Goal: Information Seeking & Learning: Learn about a topic

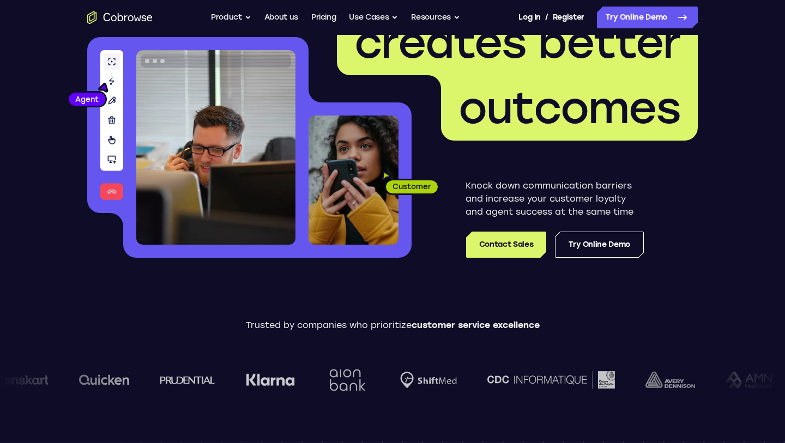
scroll to position [190, 0]
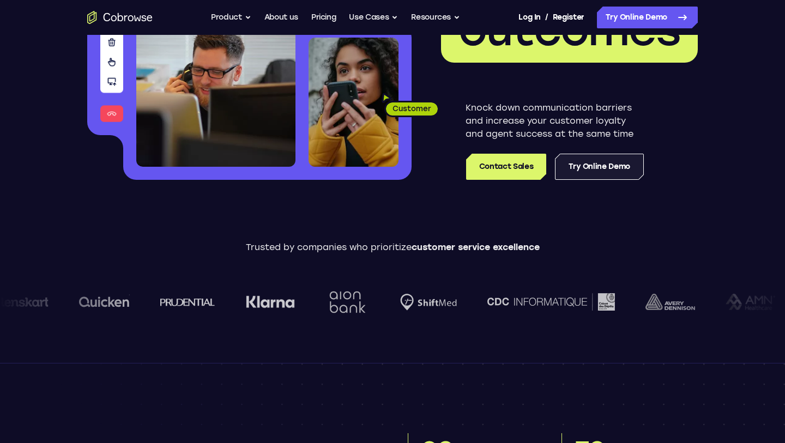
click at [609, 164] on link "Try Online Demo" at bounding box center [599, 167] width 89 height 26
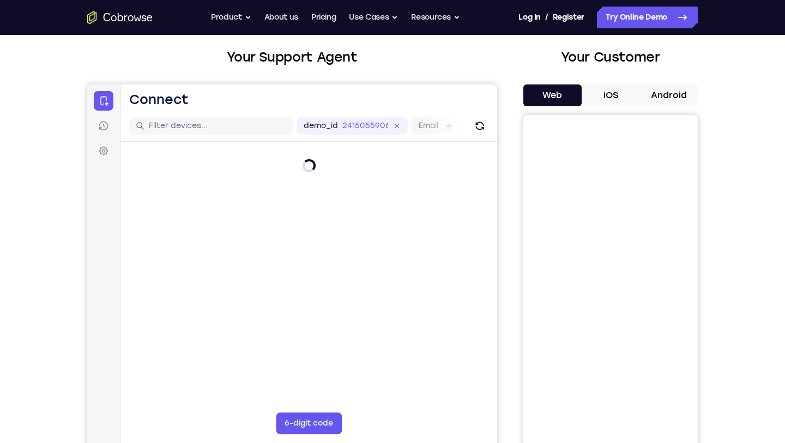
scroll to position [55, 0]
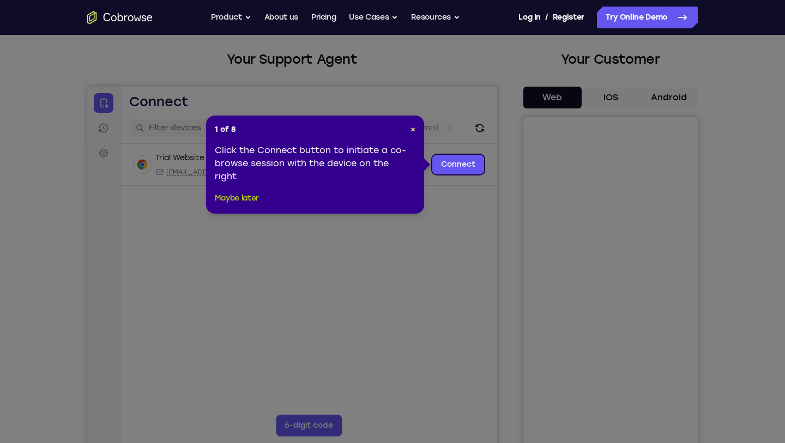
click at [247, 195] on button "Maybe later" at bounding box center [237, 198] width 44 height 13
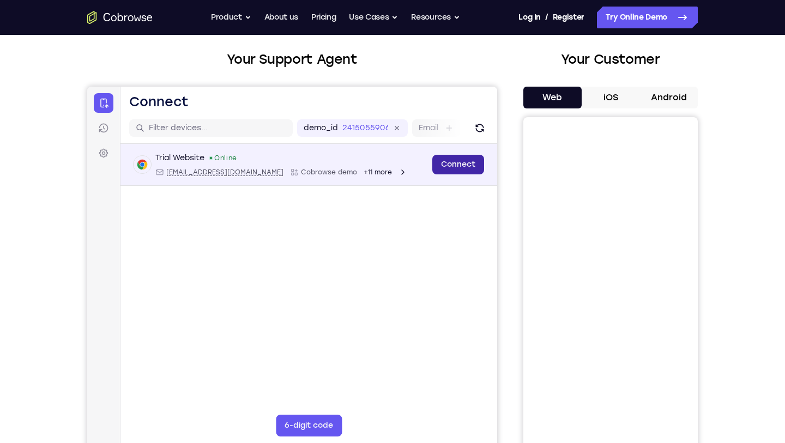
click at [445, 162] on link "Connect" at bounding box center [458, 165] width 52 height 20
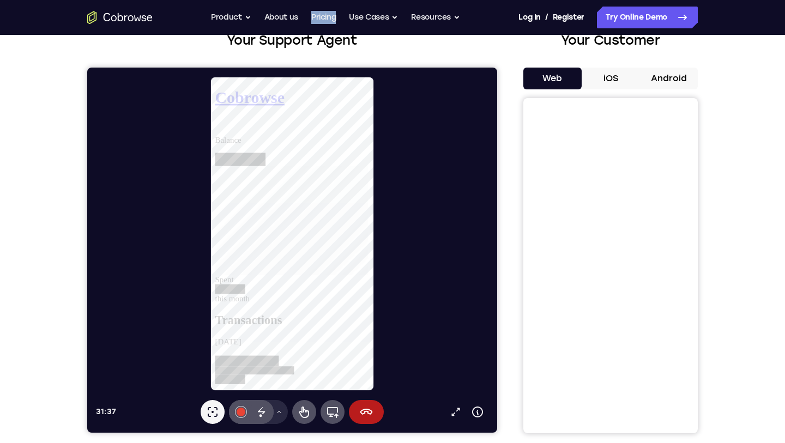
scroll to position [0, 0]
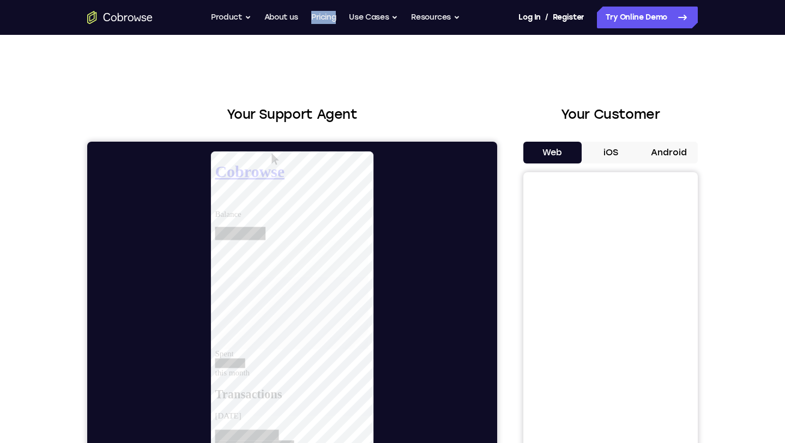
click at [606, 160] on button "iOS" at bounding box center [611, 153] width 58 height 22
click at [564, 156] on button "Web" at bounding box center [552, 153] width 58 height 22
click at [671, 14] on link "Try Online Demo" at bounding box center [647, 18] width 101 height 22
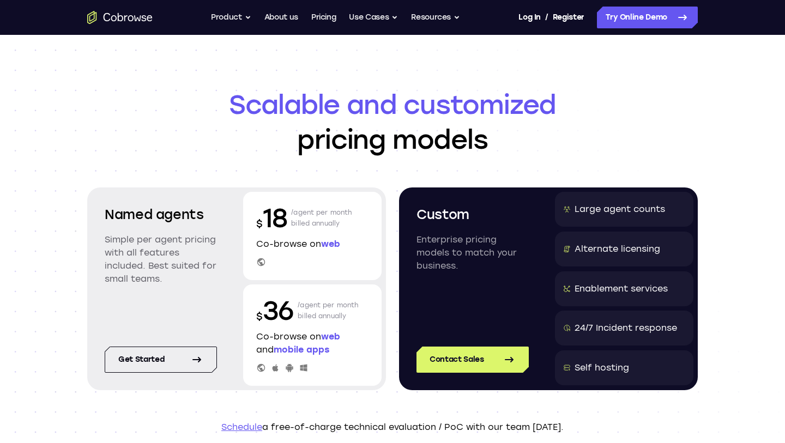
click at [336, 243] on span "web" at bounding box center [330, 244] width 19 height 10
click at [290, 226] on div "$ 18 /agent per month billed annually" at bounding box center [312, 218] width 112 height 35
click at [267, 256] on div "$ 18 /agent per month billed annually Co-browse on web" at bounding box center [312, 236] width 138 height 88
click at [262, 264] on icon at bounding box center [261, 262] width 8 height 8
click at [273, 219] on p "$ 18" at bounding box center [271, 218] width 31 height 35
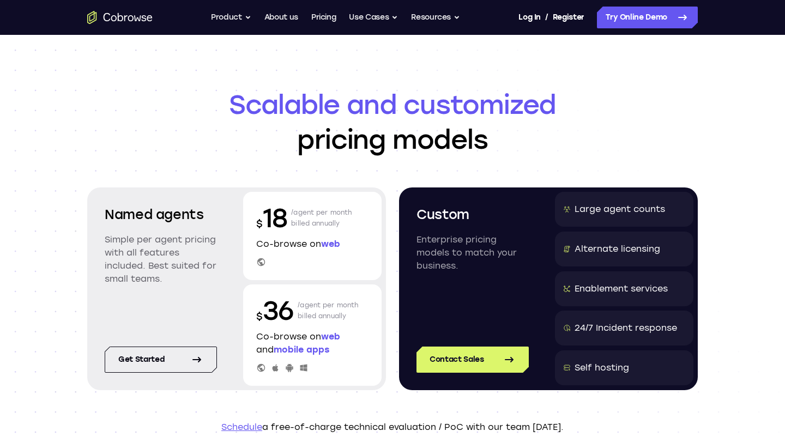
click at [293, 217] on p "/agent per month billed annually" at bounding box center [321, 218] width 61 height 35
click at [302, 217] on p "/agent per month billed annually" at bounding box center [321, 218] width 61 height 35
click at [325, 221] on p "/agent per month billed annually" at bounding box center [321, 218] width 61 height 35
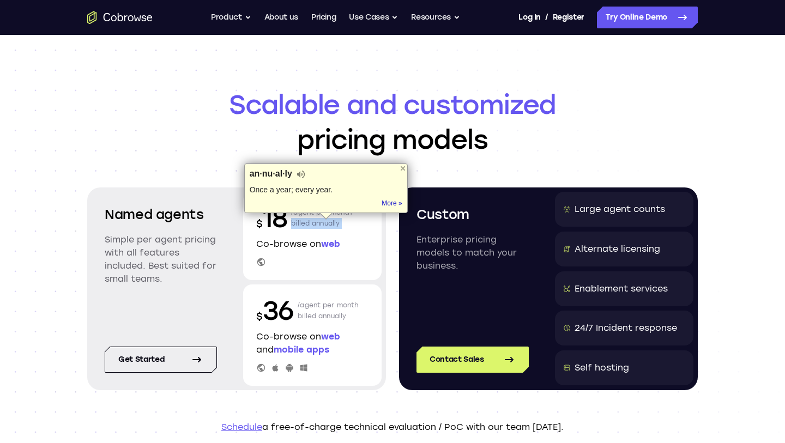
click at [325, 221] on p "/agent per month billed annually" at bounding box center [321, 218] width 61 height 35
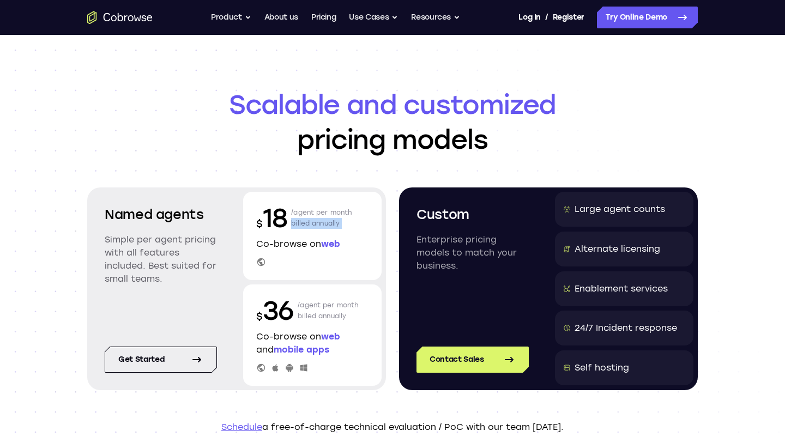
click at [334, 226] on p "/agent per month billed annually" at bounding box center [321, 218] width 61 height 35
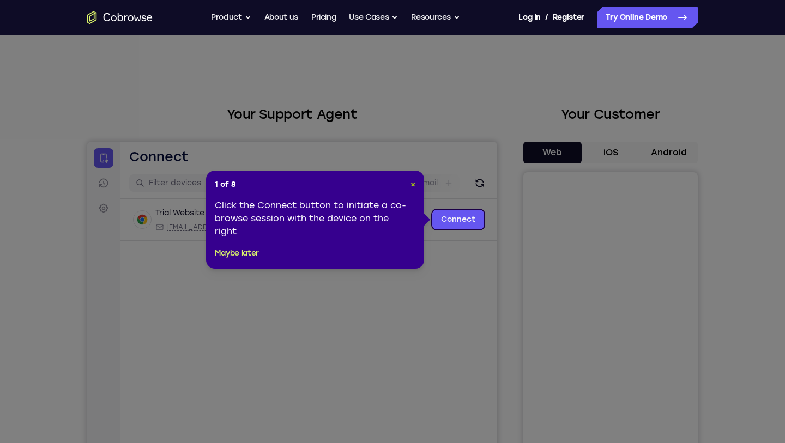
click at [413, 185] on span "×" at bounding box center [412, 184] width 5 height 9
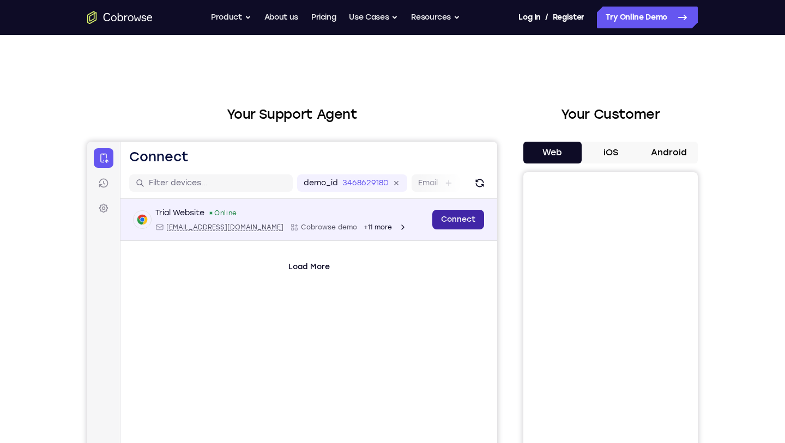
click at [463, 222] on link "Connect" at bounding box center [458, 220] width 52 height 20
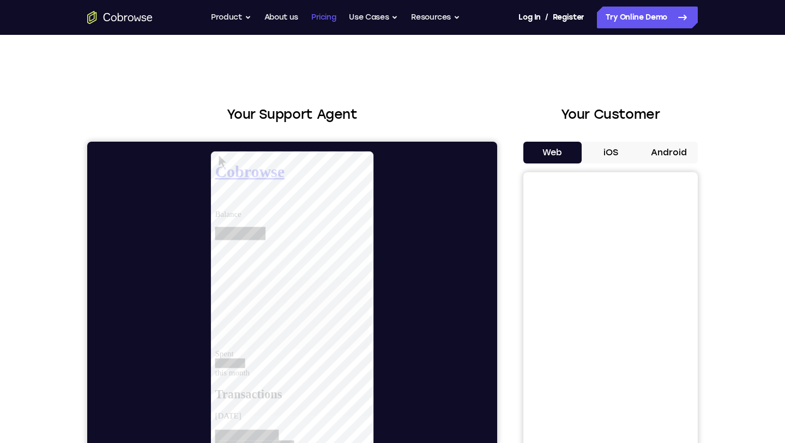
click at [320, 18] on link "Pricing" at bounding box center [323, 18] width 25 height 22
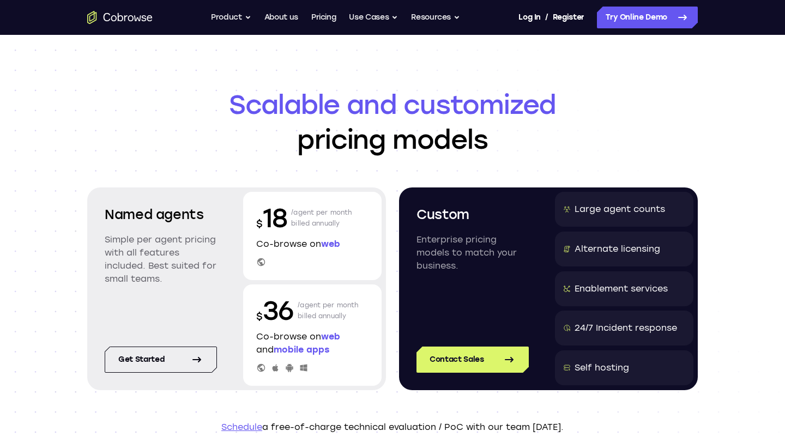
click at [283, 224] on p "$ 18" at bounding box center [271, 218] width 31 height 35
click at [269, 233] on p "$ 18" at bounding box center [271, 218] width 31 height 35
click at [273, 237] on div "$ 18 /agent per month billed annually Co-browse on web" at bounding box center [312, 236] width 138 height 88
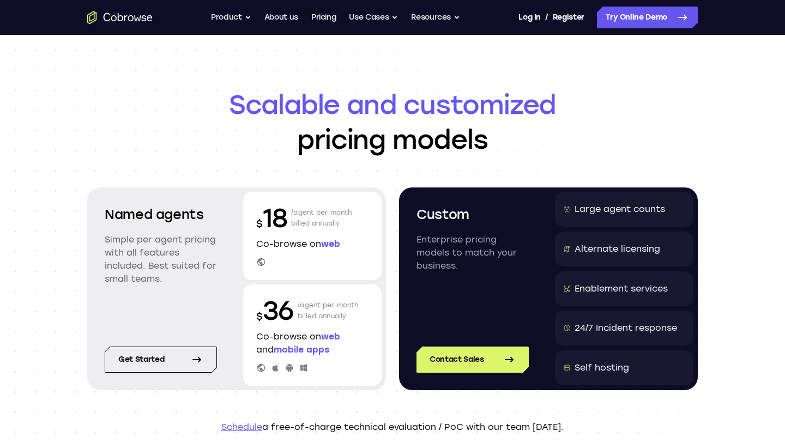
click at [273, 237] on div "$ 18 /agent per month billed annually Co-browse on web" at bounding box center [312, 236] width 138 height 88
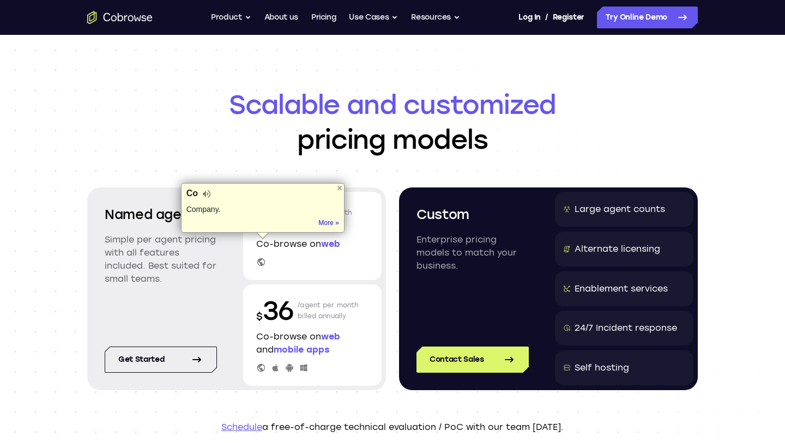
click at [244, 216] on div "Co Company. Tip: Didn't want this definition pop-up? Try setting a trigger key …" at bounding box center [263, 208] width 164 height 50
click at [362, 191] on div "Named agents Simple per agent pricing with all features included. Best suited f…" at bounding box center [236, 288] width 299 height 203
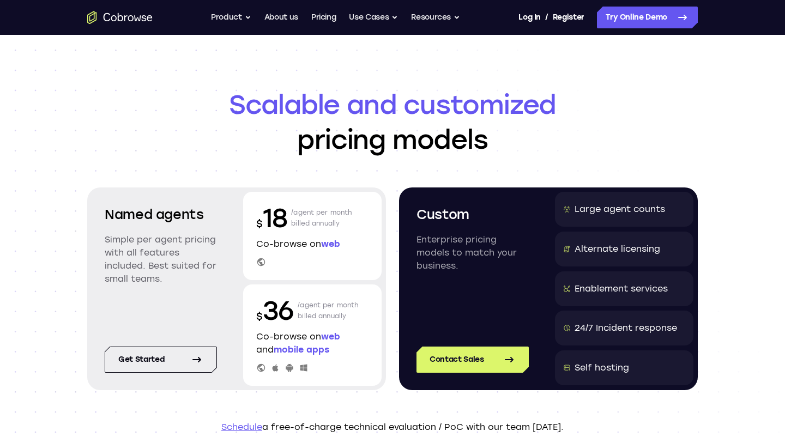
click at [344, 191] on div "Named agents Simple per agent pricing with all features included. Best suited f…" at bounding box center [236, 288] width 299 height 203
drag, startPoint x: 255, startPoint y: 196, endPoint x: 348, endPoint y: 239, distance: 102.2
click at [347, 239] on div "$ 18 /agent per month billed annually Co-browse on web" at bounding box center [312, 236] width 138 height 88
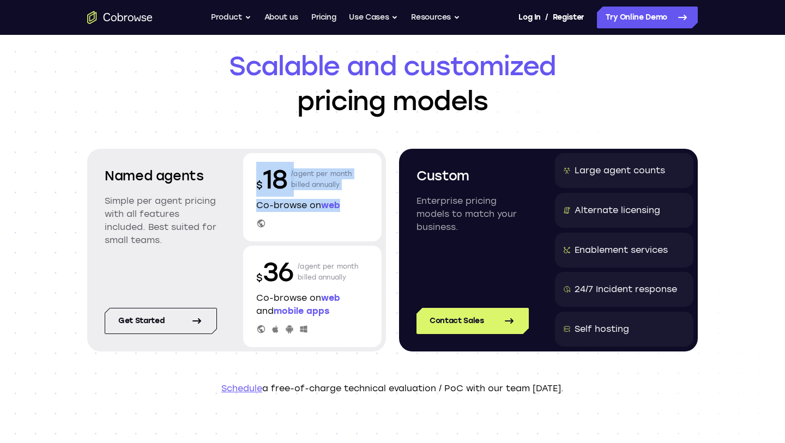
scroll to position [44, 0]
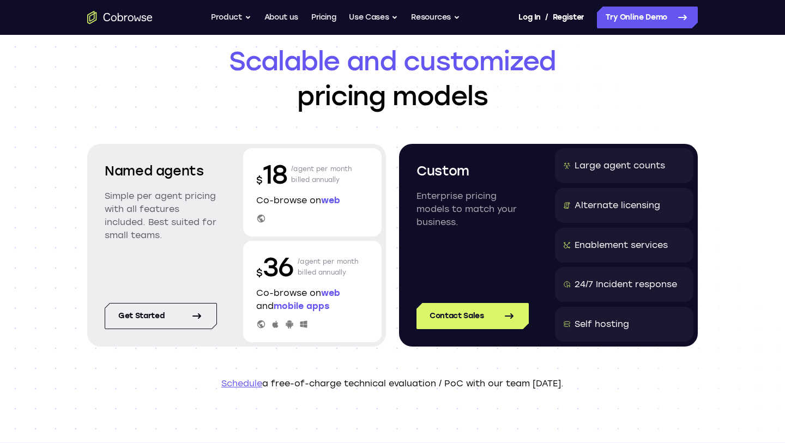
click at [300, 206] on p "Co-browse on web" at bounding box center [312, 200] width 112 height 13
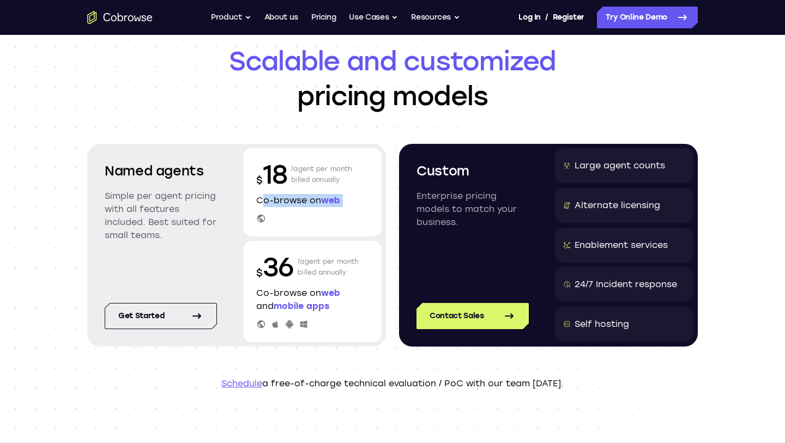
click at [300, 206] on p "Co-browse on web" at bounding box center [312, 200] width 112 height 13
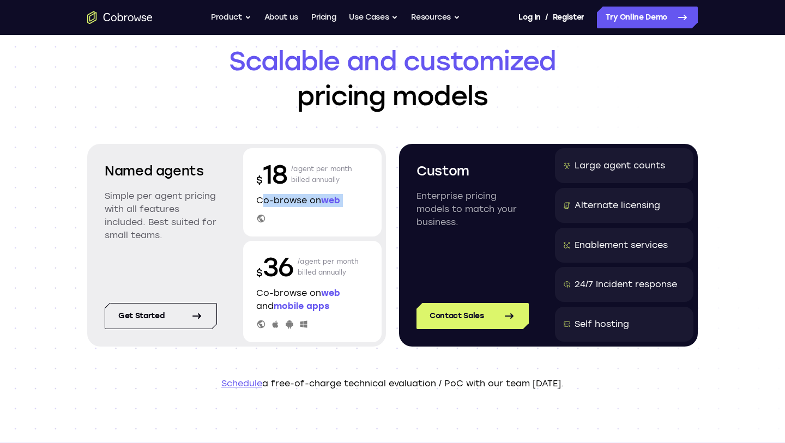
click at [300, 206] on p "Co-browse on web" at bounding box center [312, 200] width 112 height 13
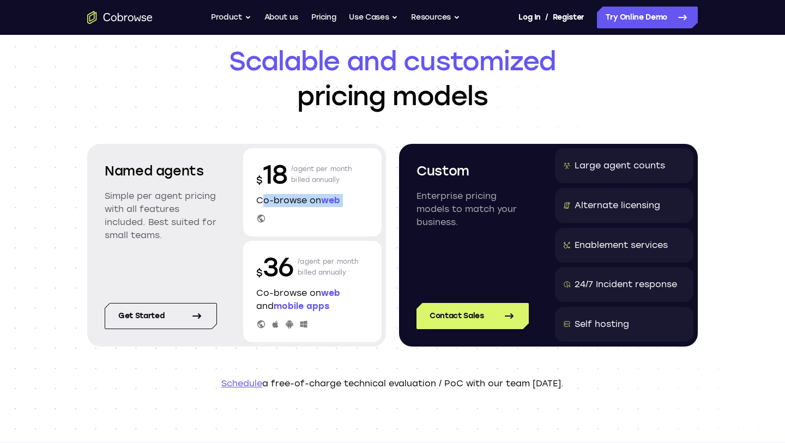
click at [300, 206] on p "Co-browse on web" at bounding box center [312, 200] width 112 height 13
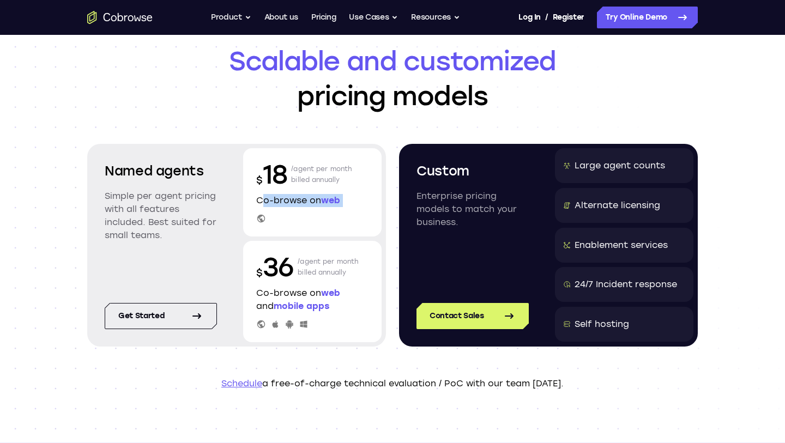
click at [300, 206] on p "Co-browse on web" at bounding box center [312, 200] width 112 height 13
